Goal: Find specific page/section: Find specific page/section

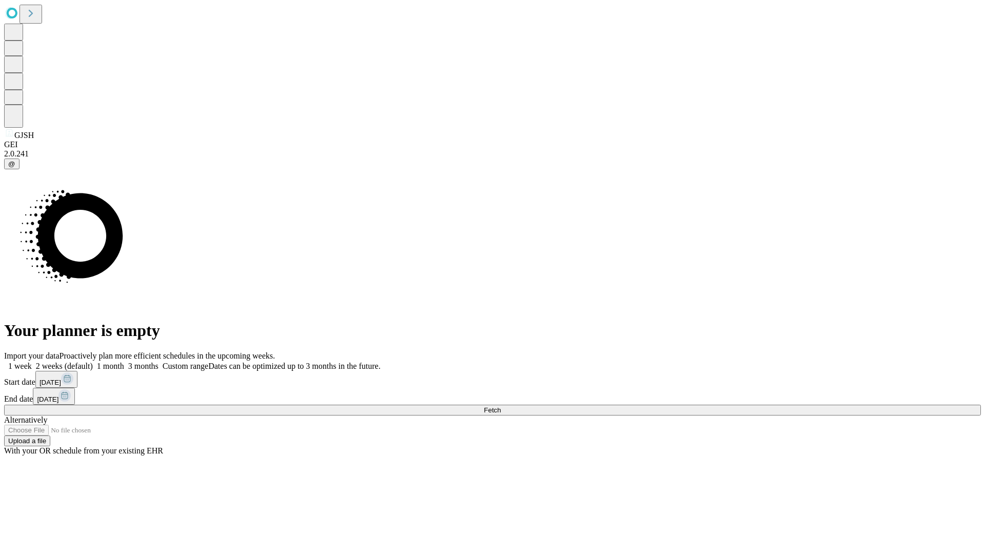
click at [501, 406] on span "Fetch" at bounding box center [492, 410] width 17 height 8
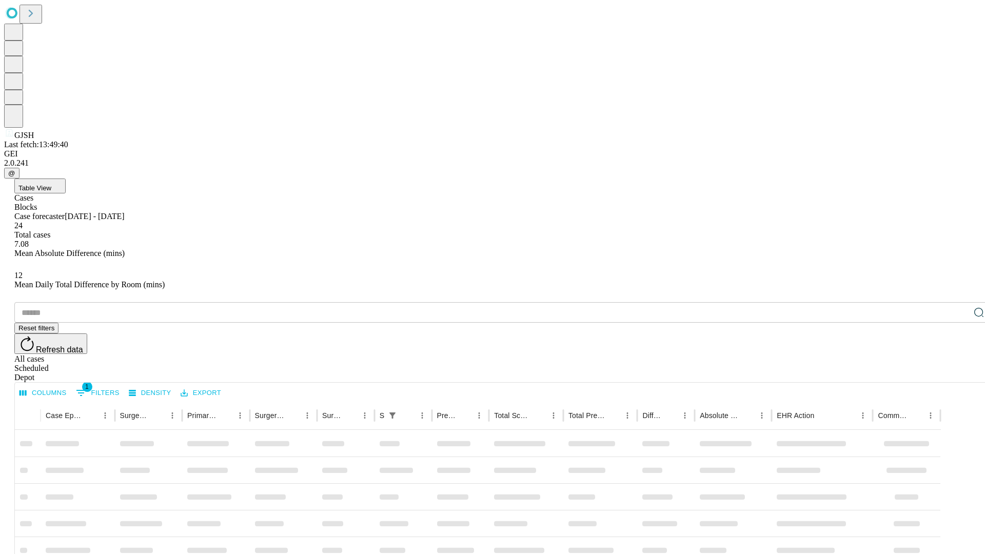
click at [51, 184] on span "Table View" at bounding box center [34, 188] width 33 height 8
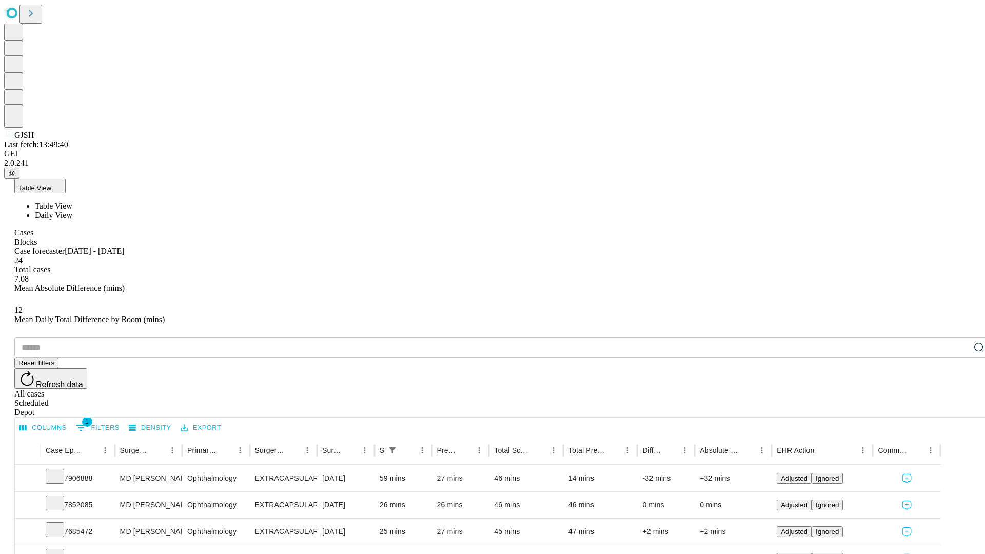
click at [72, 211] on span "Daily View" at bounding box center [53, 215] width 37 height 9
